Goal: Task Accomplishment & Management: Manage account settings

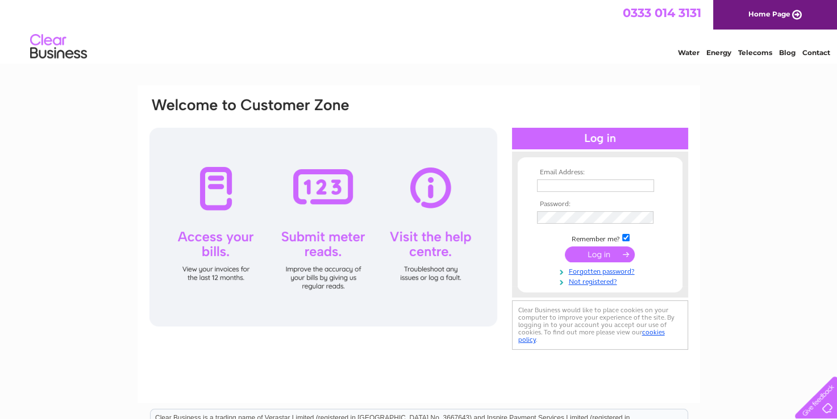
type input "[EMAIL_ADDRESS][DOMAIN_NAME]"
click at [589, 257] on input "submit" at bounding box center [600, 254] width 70 height 16
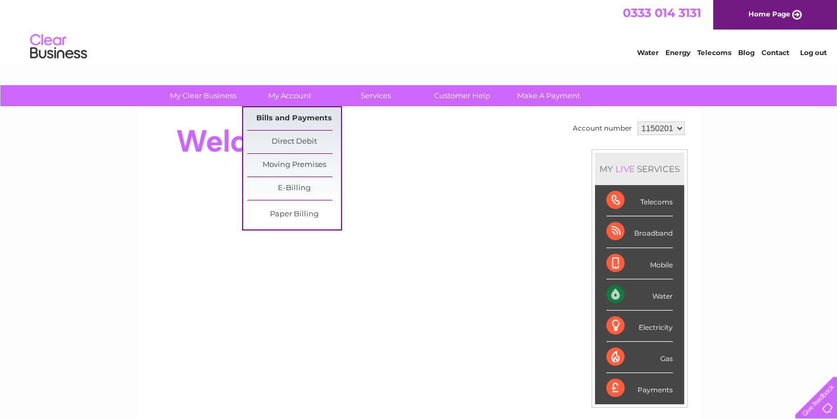
click at [302, 119] on link "Bills and Payments" at bounding box center [294, 118] width 94 height 23
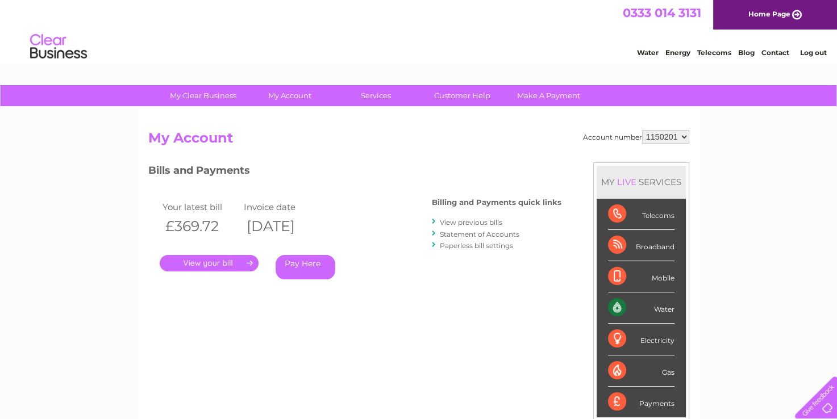
click at [233, 265] on link "." at bounding box center [209, 263] width 99 height 16
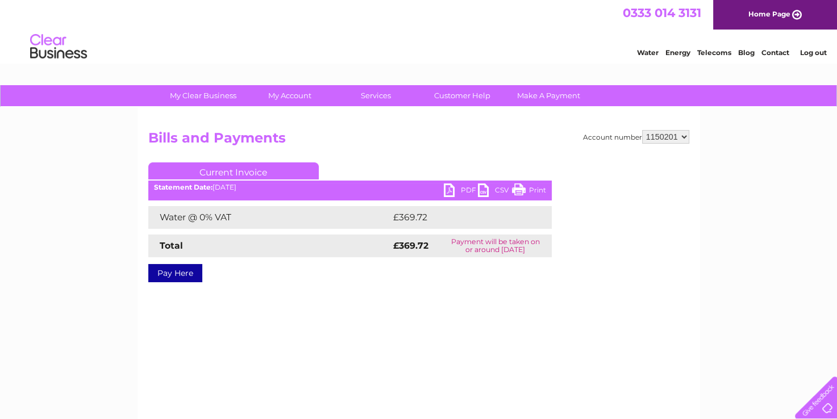
click at [457, 191] on link "PDF" at bounding box center [461, 191] width 34 height 16
